Goal: Transaction & Acquisition: Obtain resource

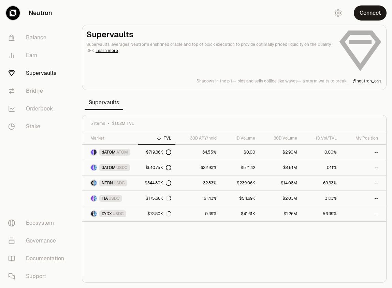
click at [240, 16] on section "Supervaults Supervaults leverages Neutron's enshrined oracle and top of block e…" at bounding box center [234, 144] width 316 height 288
click at [367, 14] on button "Connect" at bounding box center [370, 12] width 33 height 15
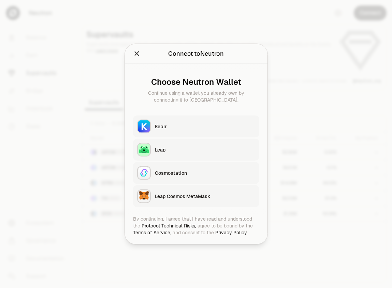
click at [169, 126] on div "Keplr" at bounding box center [205, 126] width 100 height 7
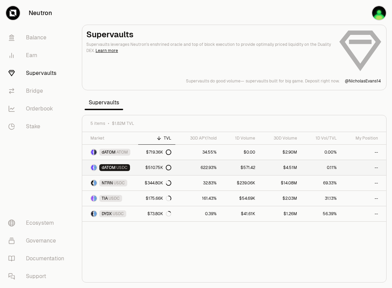
click at [119, 167] on span "USDC" at bounding box center [121, 167] width 11 height 5
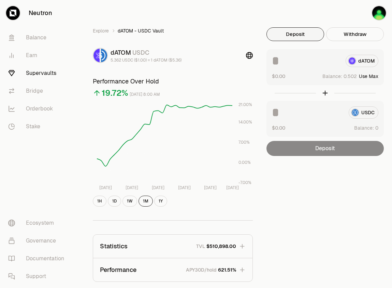
click at [369, 74] on button "Use Max" at bounding box center [368, 76] width 19 height 7
type input "********"
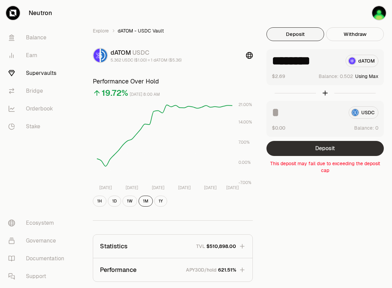
click at [322, 152] on button "Deposit" at bounding box center [325, 148] width 117 height 15
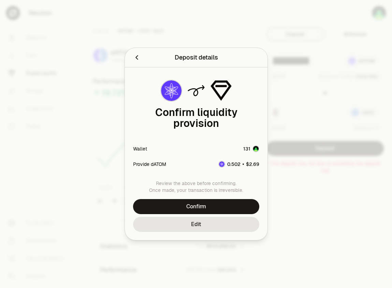
click at [211, 193] on div "Review the above before confirming. Once made, your transaction is irreversible…" at bounding box center [196, 210] width 143 height 60
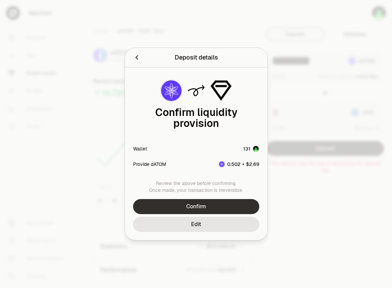
click at [207, 199] on button "Confirm" at bounding box center [196, 206] width 126 height 15
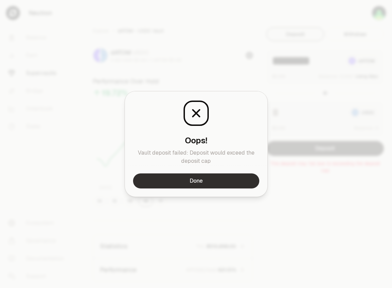
click at [206, 182] on button "Done" at bounding box center [196, 180] width 126 height 15
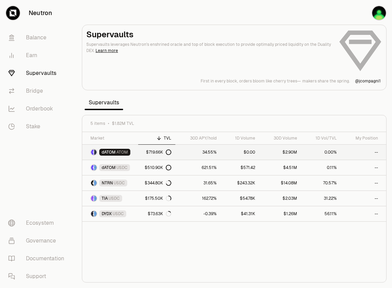
click at [115, 152] on span "dATOM" at bounding box center [109, 151] width 14 height 5
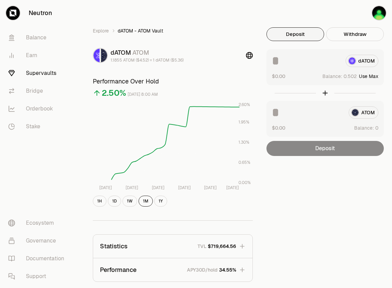
click at [375, 76] on button "Use Max" at bounding box center [368, 76] width 19 height 7
type input "********"
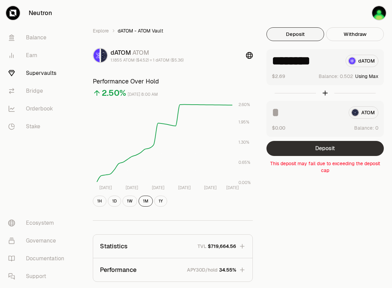
click at [320, 143] on button "Deposit" at bounding box center [325, 148] width 117 height 15
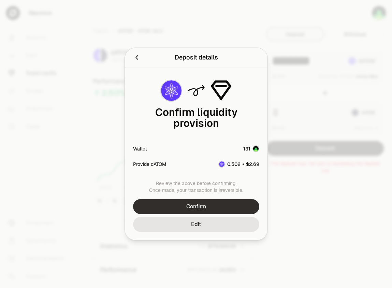
click at [172, 204] on button "Confirm" at bounding box center [196, 206] width 126 height 15
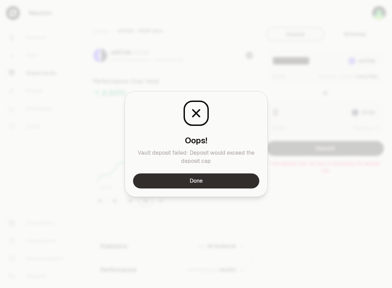
click at [202, 181] on button "Done" at bounding box center [196, 180] width 126 height 15
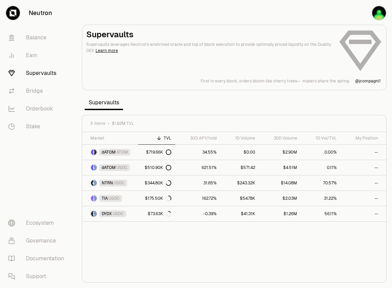
click at [206, 109] on section "Supervaults Supervaults leverages Neutron's enshrined oracle and top of block e…" at bounding box center [234, 144] width 316 height 288
click at [238, 95] on section "Supervaults Supervaults leverages Neutron's enshrined oracle and top of block e…" at bounding box center [234, 144] width 316 height 288
click at [239, 94] on section "Supervaults Supervaults leverages Neutron's enshrined oracle and top of block e…" at bounding box center [234, 144] width 316 height 288
click at [123, 169] on span "USDC" at bounding box center [121, 167] width 11 height 5
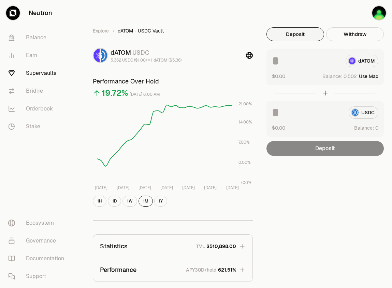
click at [367, 77] on button "Use Max" at bounding box center [368, 76] width 19 height 7
type input "********"
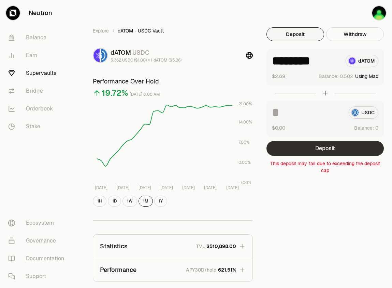
click at [324, 149] on button "Deposit" at bounding box center [325, 148] width 117 height 15
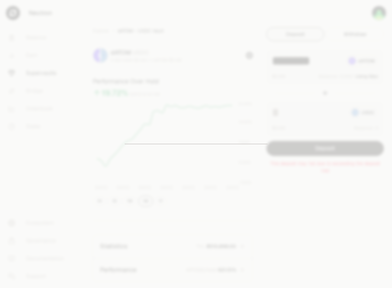
click at [307, 86] on div at bounding box center [196, 144] width 392 height 288
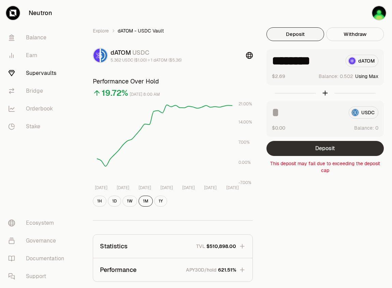
click at [326, 152] on button "Deposit" at bounding box center [325, 148] width 117 height 15
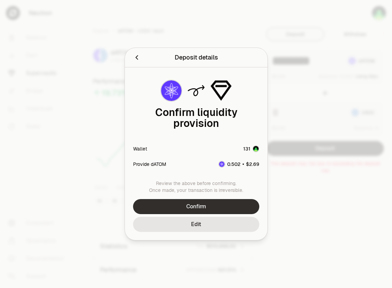
click at [191, 199] on button "Confirm" at bounding box center [196, 206] width 126 height 15
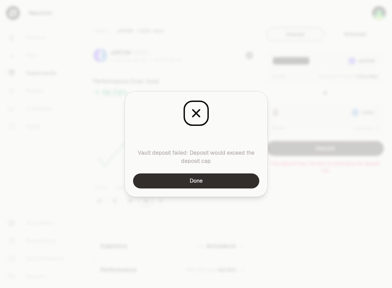
click at [205, 176] on button "Done" at bounding box center [196, 180] width 126 height 15
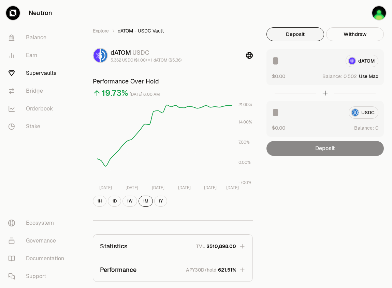
click at [374, 74] on button "Use Max" at bounding box center [368, 76] width 19 height 7
type input "********"
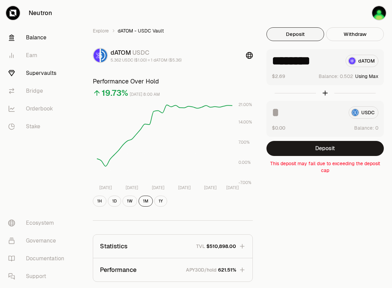
click at [44, 40] on link "Balance" at bounding box center [38, 38] width 71 height 18
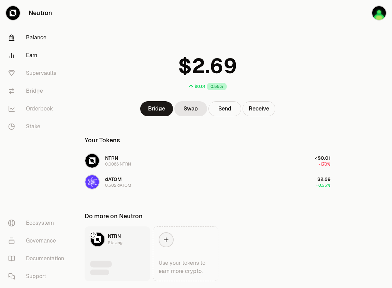
click at [20, 59] on link "Earn" at bounding box center [38, 55] width 71 height 18
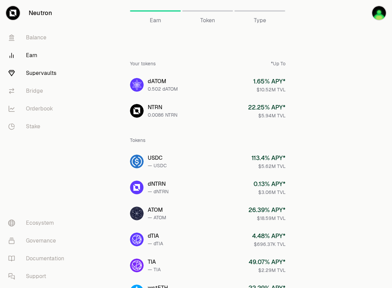
click at [29, 75] on link "Supervaults" at bounding box center [38, 73] width 71 height 18
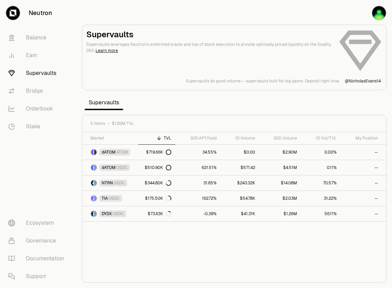
click at [165, 15] on section "Supervaults Supervaults leverages Neutron's enshrined oracle and top of block e…" at bounding box center [234, 144] width 316 height 288
